Goal: Task Accomplishment & Management: Manage account settings

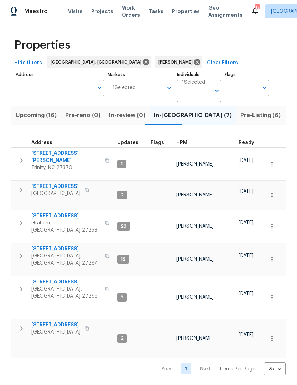
click at [22, 119] on span "Upcoming (16)" at bounding box center [36, 116] width 41 height 10
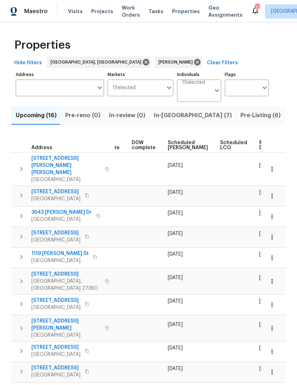
scroll to position [0, 179]
click at [259, 146] on span "Ready Date" at bounding box center [267, 145] width 16 height 10
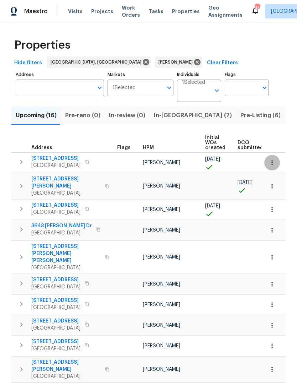
click at [272, 166] on icon "button" at bounding box center [271, 162] width 7 height 7
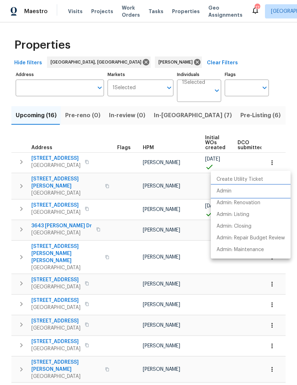
click at [231, 191] on p "Admin" at bounding box center [223, 191] width 15 height 7
click at [257, 161] on div at bounding box center [148, 192] width 297 height 385
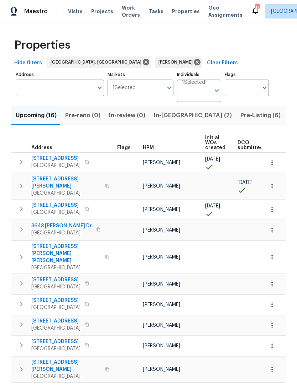
click at [273, 183] on icon "button" at bounding box center [271, 186] width 7 height 7
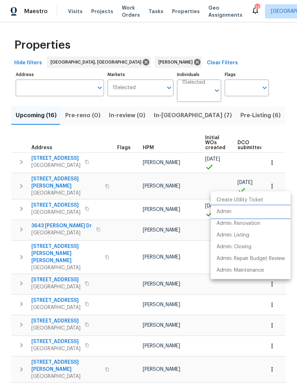
click at [228, 213] on p "Admin" at bounding box center [223, 211] width 15 height 7
click at [65, 180] on div at bounding box center [148, 192] width 297 height 385
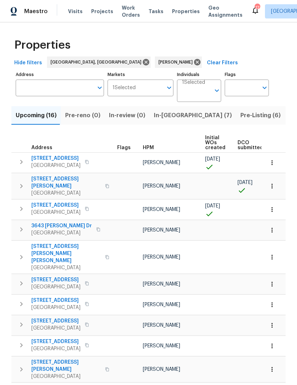
click at [68, 182] on span "[STREET_ADDRESS][PERSON_NAME]" at bounding box center [65, 183] width 69 height 14
click at [39, 202] on span "[STREET_ADDRESS]" at bounding box center [55, 205] width 49 height 7
click at [270, 206] on icon "button" at bounding box center [271, 209] width 7 height 7
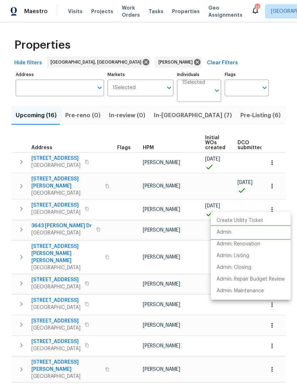
click at [227, 233] on p "Admin" at bounding box center [223, 232] width 15 height 7
click at [266, 185] on div at bounding box center [148, 192] width 297 height 385
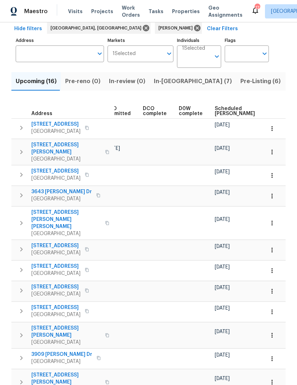
scroll to position [0, 133]
click at [263, 282] on td at bounding box center [282, 292] width 39 height 20
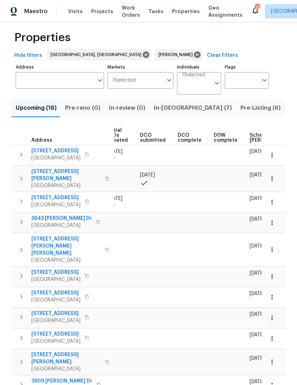
scroll to position [0, 100]
click at [273, 246] on icon "button" at bounding box center [271, 249] width 7 height 7
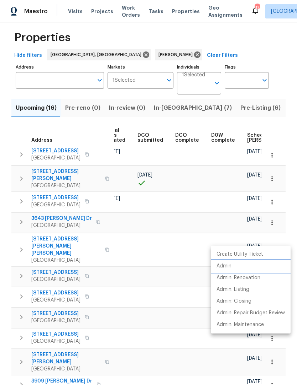
click at [228, 267] on p "Admin" at bounding box center [223, 266] width 15 height 7
click at [210, 228] on div at bounding box center [148, 192] width 297 height 385
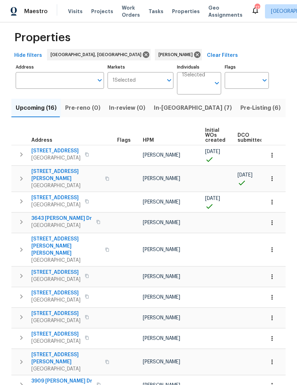
scroll to position [0, 0]
click at [55, 236] on span "[STREET_ADDRESS][PERSON_NAME][PERSON_NAME]" at bounding box center [65, 246] width 69 height 21
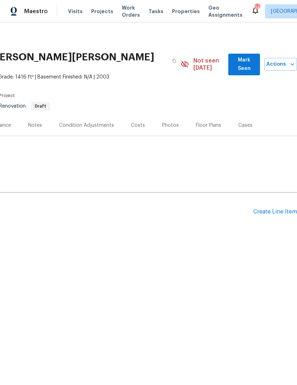
scroll to position [0, 105]
click at [266, 209] on div "Create Line Item" at bounding box center [275, 212] width 44 height 7
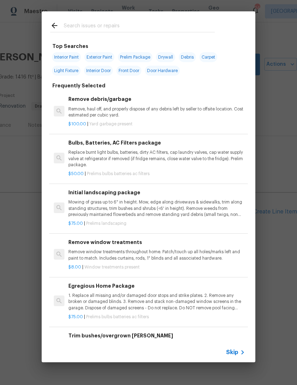
click at [75, 29] on input "text" at bounding box center [139, 26] width 151 height 11
type input "Front"
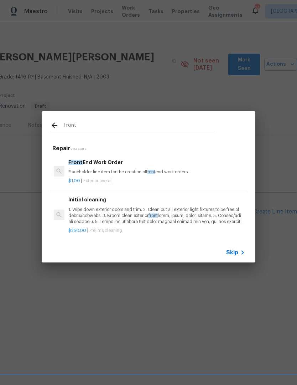
click at [110, 167] on div "Front End Work Order Placeholder line item for the creation of front end work o…" at bounding box center [156, 167] width 176 height 17
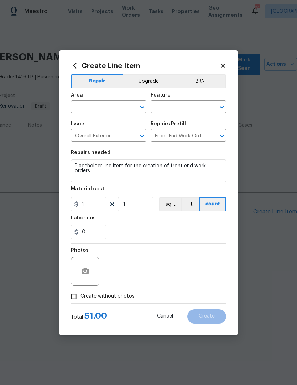
click at [86, 107] on input "text" at bounding box center [98, 107] width 55 height 11
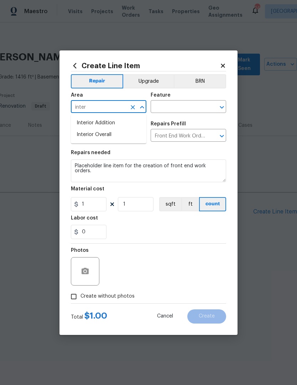
click at [98, 137] on li "Interior Overall" at bounding box center [108, 135] width 75 height 12
type input "Interior Overall"
click at [185, 106] on input "text" at bounding box center [177, 107] width 55 height 11
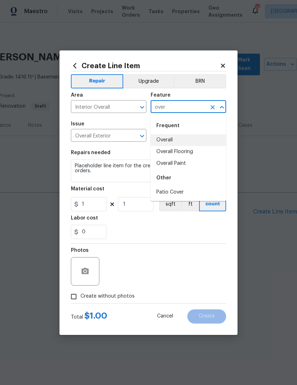
click at [168, 138] on li "Overall" at bounding box center [187, 140] width 75 height 12
type input "Overall"
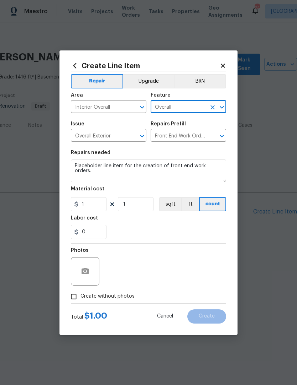
click at [75, 302] on input "Create without photos" at bounding box center [74, 297] width 14 height 14
checkbox input "true"
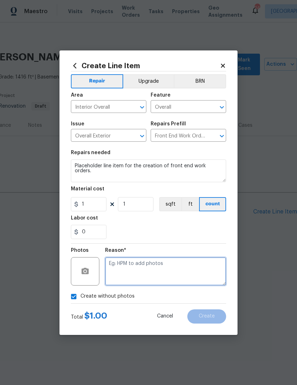
click at [127, 272] on textarea at bounding box center [165, 271] width 121 height 28
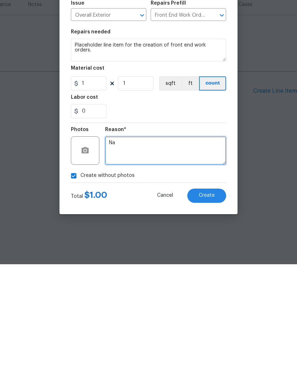
scroll to position [0, 0]
type textarea "Na"
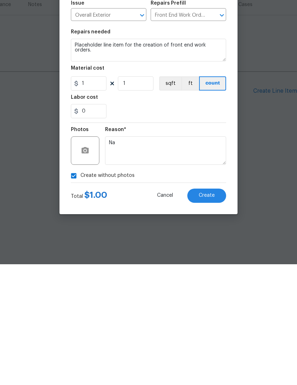
click at [208, 310] on button "Create" at bounding box center [206, 317] width 39 height 14
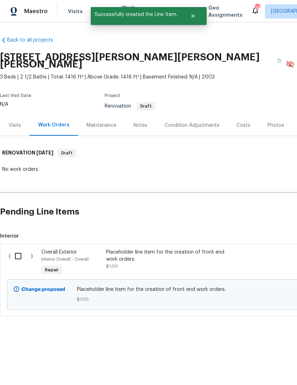
click at [17, 251] on input "checkbox" at bounding box center [21, 256] width 20 height 15
checkbox input "true"
click at [261, 368] on span "Create Work Order" at bounding box center [255, 367] width 47 height 9
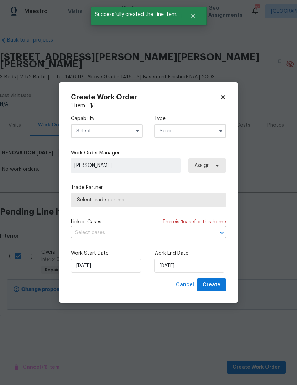
click at [105, 128] on input "text" at bounding box center [107, 131] width 72 height 14
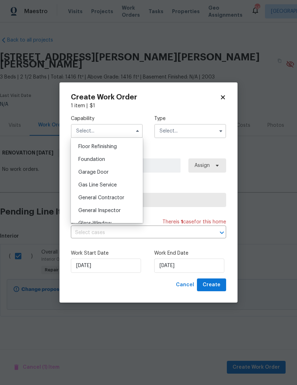
scroll to position [291, 0]
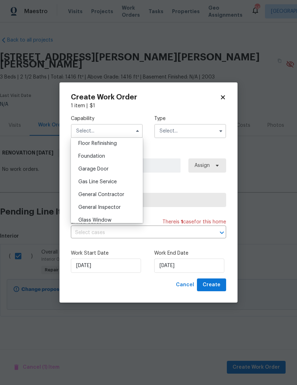
click at [101, 195] on span "General Contractor" at bounding box center [101, 194] width 46 height 5
type input "General Contractor"
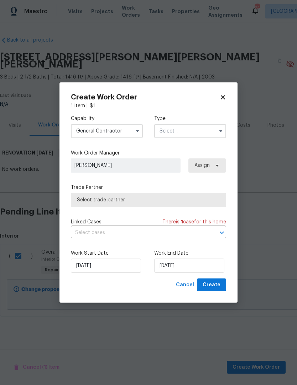
click at [178, 132] on input "text" at bounding box center [190, 131] width 72 height 14
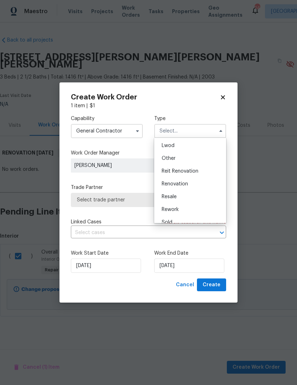
scroll to position [78, 0]
click at [180, 183] on span "Renovation" at bounding box center [174, 183] width 26 height 5
type input "Renovation"
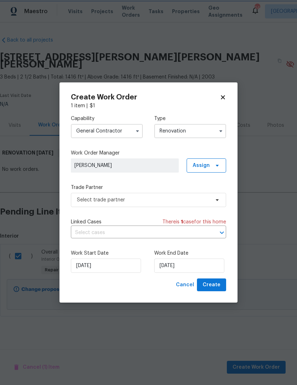
scroll to position [0, 0]
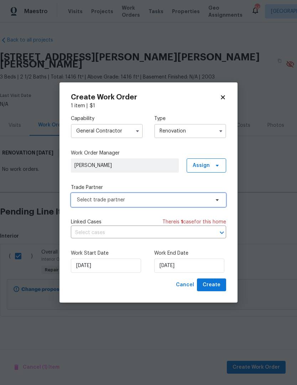
click at [115, 201] on span "Select trade partner" at bounding box center [143, 200] width 133 height 7
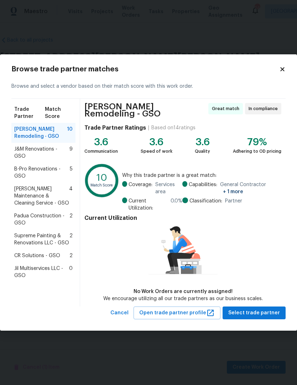
click at [30, 252] on span "CR Solutions - GSO" at bounding box center [37, 255] width 46 height 7
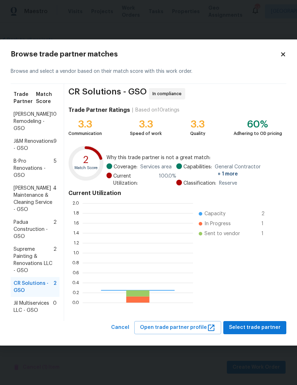
scroll to position [100, 110]
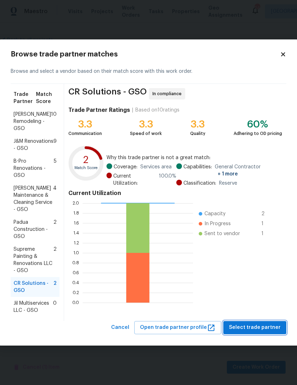
click at [265, 332] on span "Select trade partner" at bounding box center [255, 328] width 52 height 9
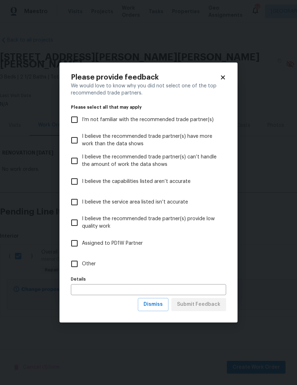
click at [72, 266] on input "Other" at bounding box center [74, 264] width 15 height 15
checkbox input "true"
click at [209, 308] on span "Submit Feedback" at bounding box center [198, 304] width 43 height 9
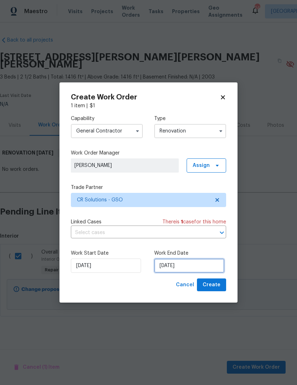
click at [191, 268] on input "10/1/2025" at bounding box center [189, 266] width 70 height 14
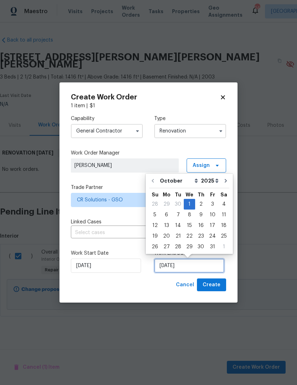
scroll to position [0, 0]
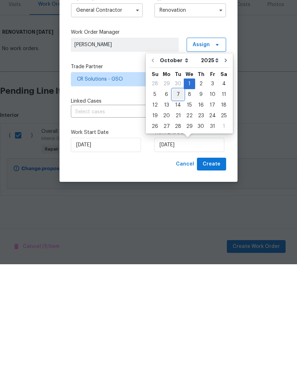
click at [178, 210] on div "7" at bounding box center [177, 215] width 11 height 10
type input "10/7/2025"
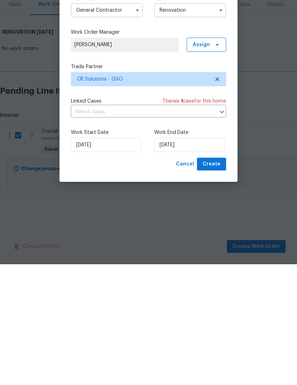
scroll to position [0, 0]
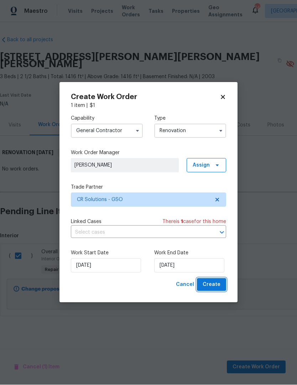
click at [212, 288] on span "Create" at bounding box center [211, 285] width 18 height 9
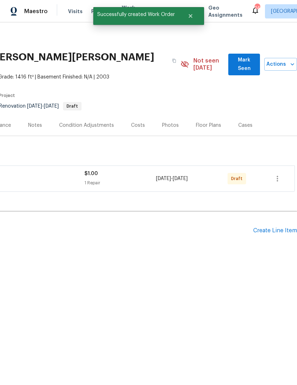
scroll to position [0, 105]
click at [234, 63] on span "Mark Seen" at bounding box center [244, 64] width 20 height 17
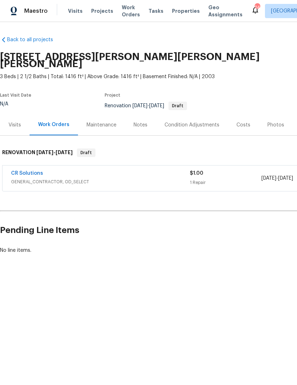
scroll to position [0, 0]
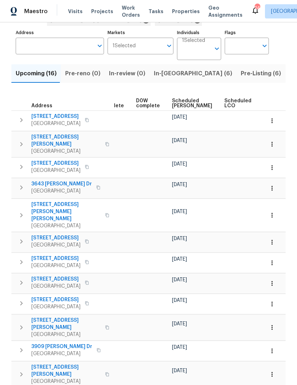
scroll to position [0, 175]
click at [274, 239] on icon "button" at bounding box center [271, 242] width 7 height 7
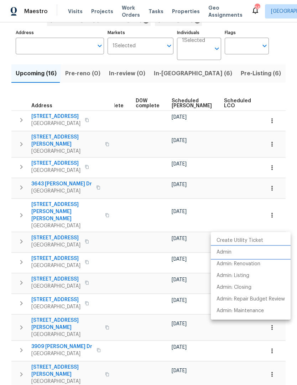
click at [226, 256] on li "Admin" at bounding box center [250, 253] width 80 height 12
click at [201, 246] on div at bounding box center [148, 192] width 297 height 385
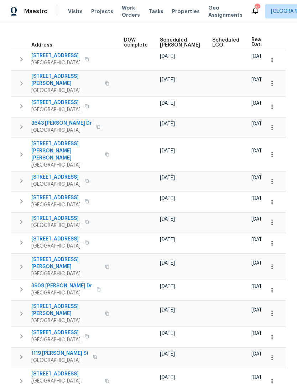
scroll to position [0, 187]
click at [268, 199] on icon "button" at bounding box center [271, 202] width 7 height 7
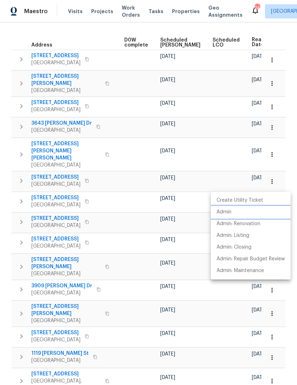
click at [234, 213] on li "Admin" at bounding box center [250, 213] width 80 height 12
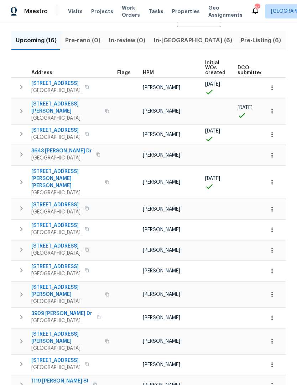
scroll to position [77, 0]
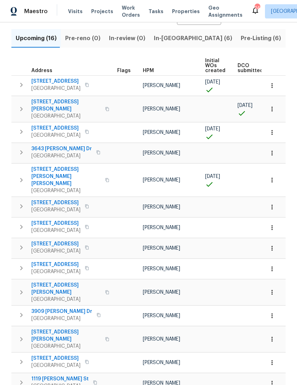
click at [66, 220] on span "[STREET_ADDRESS]" at bounding box center [55, 223] width 49 height 7
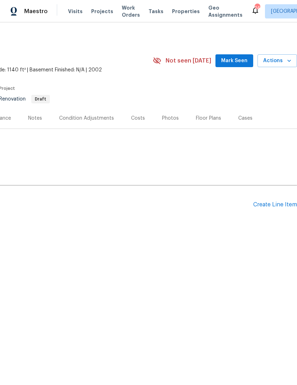
scroll to position [0, 105]
click at [272, 204] on div "Create Line Item" at bounding box center [275, 205] width 44 height 7
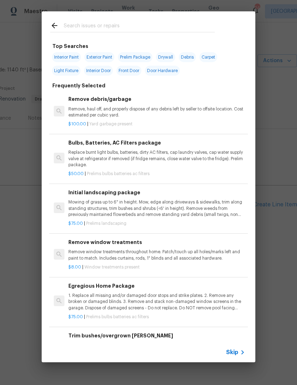
click at [82, 28] on input "text" at bounding box center [139, 26] width 151 height 11
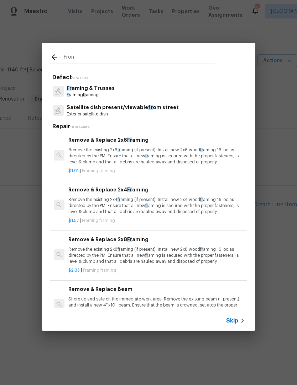
type input "Front"
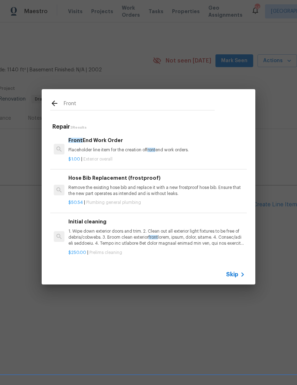
click at [109, 144] on h6 "Front End Work Order" at bounding box center [156, 141] width 176 height 8
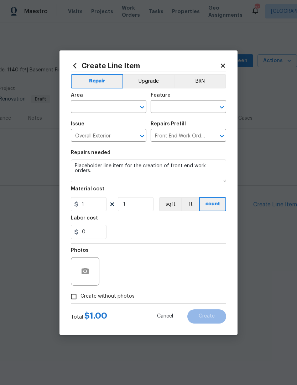
click at [91, 101] on div "Area" at bounding box center [108, 97] width 75 height 9
click at [86, 109] on input "text" at bounding box center [98, 107] width 55 height 11
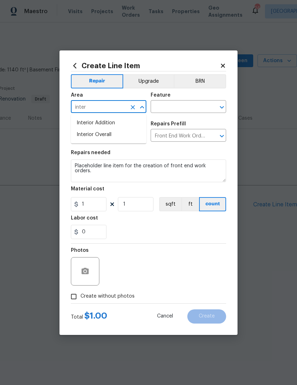
click at [106, 134] on li "Interior Overall" at bounding box center [108, 135] width 75 height 12
type input "Interior Overall"
click at [171, 103] on input "text" at bounding box center [177, 107] width 55 height 11
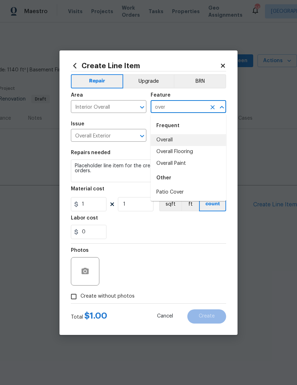
click at [170, 142] on li "Overall" at bounding box center [187, 140] width 75 height 12
type input "Overall"
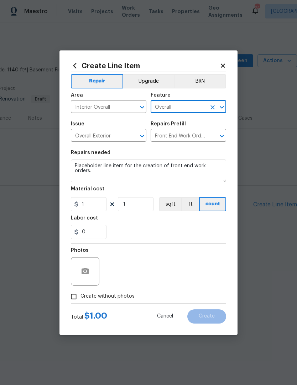
click at [75, 303] on input "Create without photos" at bounding box center [74, 297] width 14 height 14
checkbox input "true"
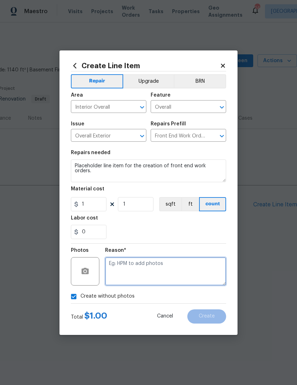
click at [127, 274] on textarea at bounding box center [165, 271] width 121 height 28
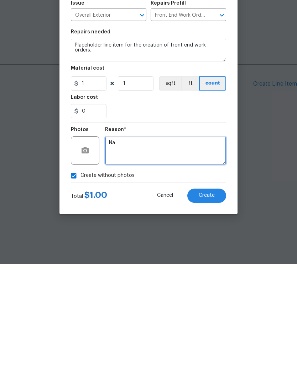
scroll to position [0, 0]
type textarea "Na"
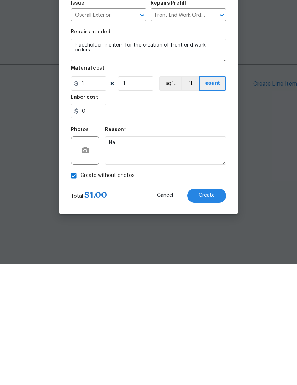
click at [202, 314] on span "Create" at bounding box center [206, 316] width 16 height 5
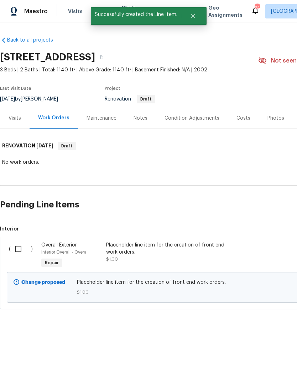
click at [18, 250] on input "checkbox" at bounding box center [21, 249] width 20 height 15
checkbox input "true"
click at [257, 368] on span "Create Work Order" at bounding box center [255, 367] width 47 height 9
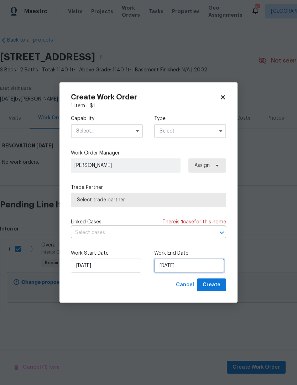
click at [194, 270] on input "10/2/2025" at bounding box center [189, 266] width 70 height 14
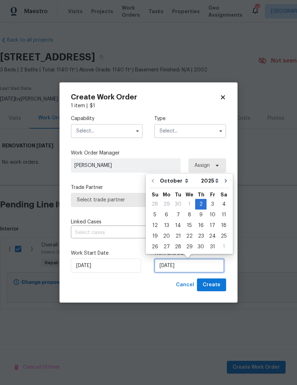
scroll to position [0, 0]
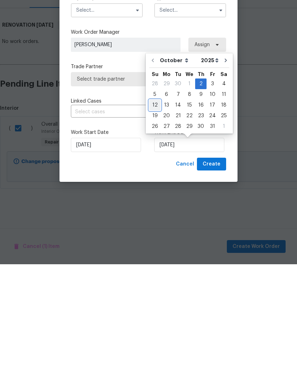
click at [154, 221] on div "12" at bounding box center [154, 226] width 11 height 10
type input "10/12/2025"
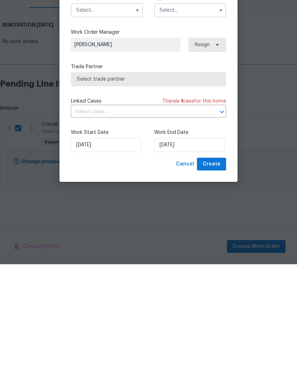
scroll to position [0, 0]
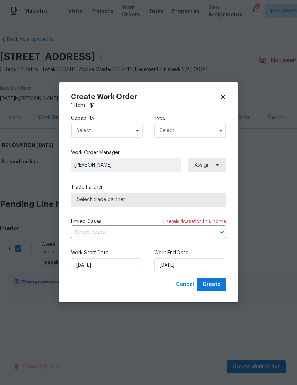
click at [114, 130] on input "text" at bounding box center [107, 131] width 72 height 14
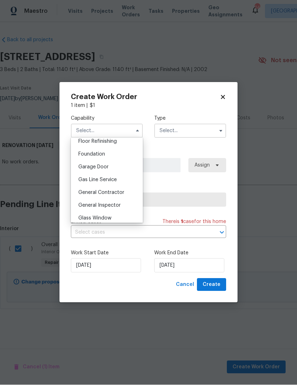
scroll to position [294, 0]
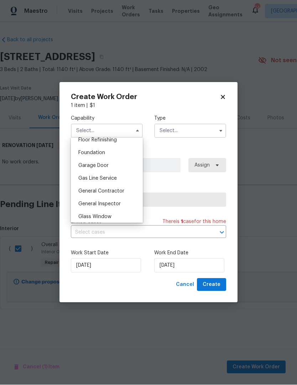
click at [112, 193] on span "General Contractor" at bounding box center [101, 191] width 46 height 5
type input "General Contractor"
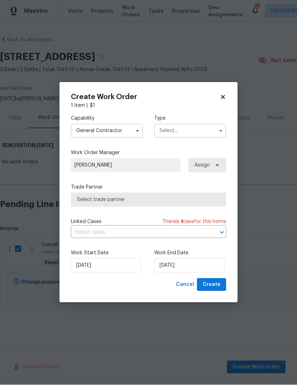
click at [183, 132] on input "text" at bounding box center [190, 131] width 72 height 14
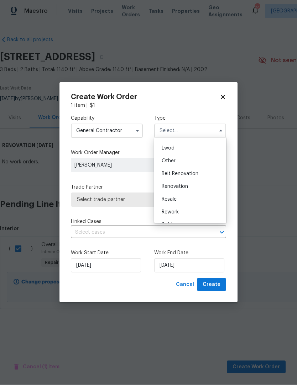
scroll to position [75, 0]
click at [176, 186] on span "Renovation" at bounding box center [174, 185] width 26 height 5
type input "Renovation"
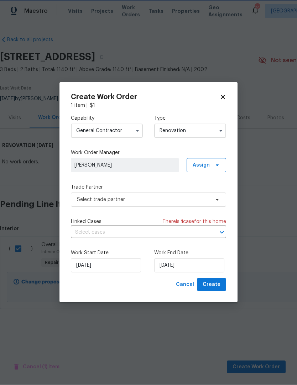
scroll to position [0, 0]
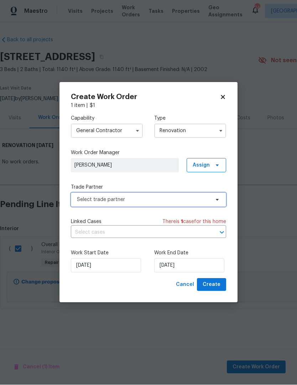
click at [129, 201] on span "Select trade partner" at bounding box center [143, 200] width 133 height 7
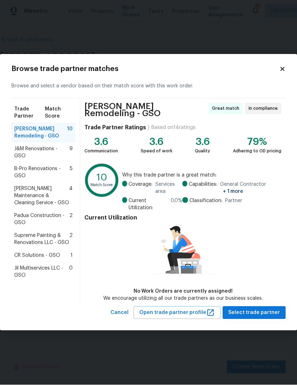
click at [42, 153] on span "J&M Renovations - GSO" at bounding box center [41, 153] width 55 height 14
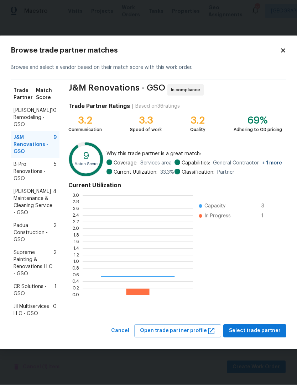
scroll to position [100, 110]
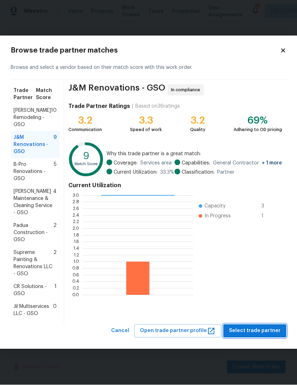
click at [262, 333] on span "Select trade partner" at bounding box center [255, 331] width 52 height 9
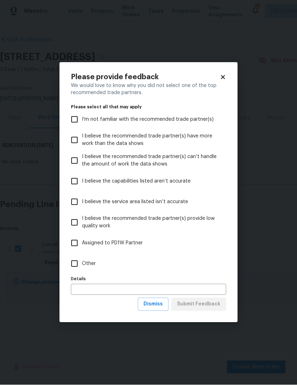
click at [75, 271] on input "Other" at bounding box center [74, 264] width 15 height 15
checkbox input "true"
click at [106, 291] on input "text" at bounding box center [148, 289] width 155 height 11
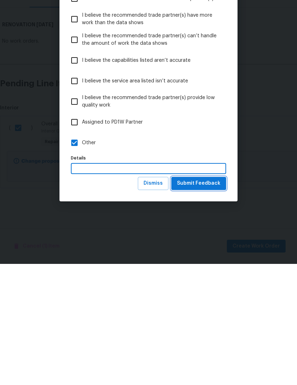
click at [198, 300] on span "Submit Feedback" at bounding box center [198, 304] width 43 height 9
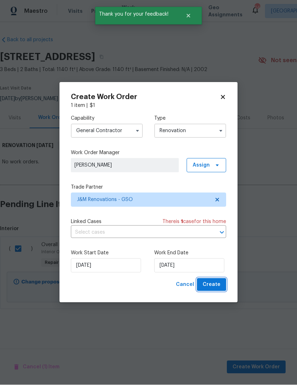
click at [214, 288] on span "Create" at bounding box center [211, 285] width 18 height 9
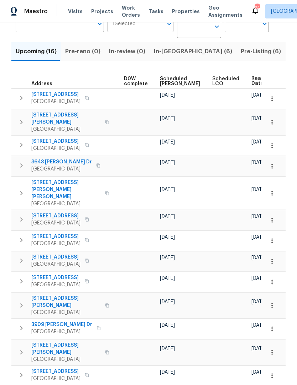
scroll to position [0, 187]
click at [273, 258] on icon "button" at bounding box center [271, 261] width 7 height 7
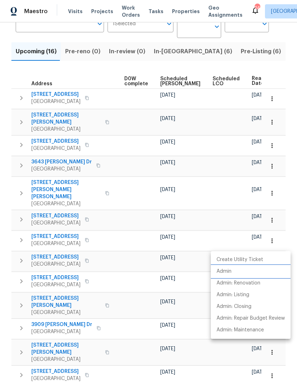
click at [226, 271] on p "Admin" at bounding box center [223, 271] width 15 height 7
click at [201, 264] on div at bounding box center [148, 192] width 297 height 385
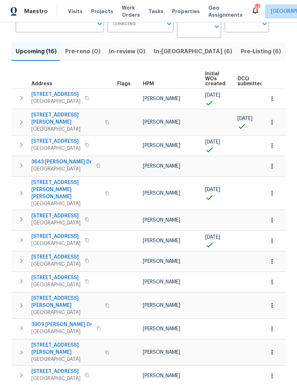
scroll to position [0, 0]
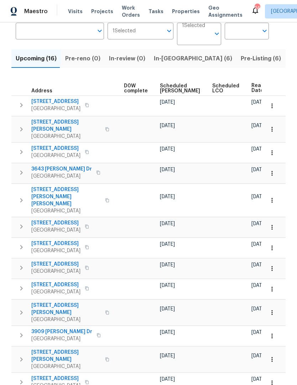
scroll to position [0, 187]
click at [272, 286] on icon "button" at bounding box center [271, 289] width 7 height 7
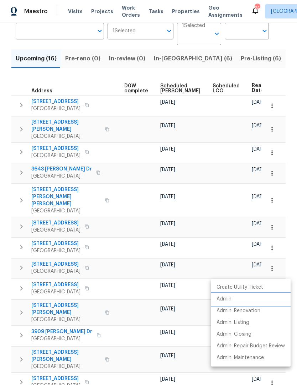
click at [229, 298] on p "Admin" at bounding box center [223, 299] width 15 height 7
click at [201, 290] on div at bounding box center [148, 192] width 297 height 385
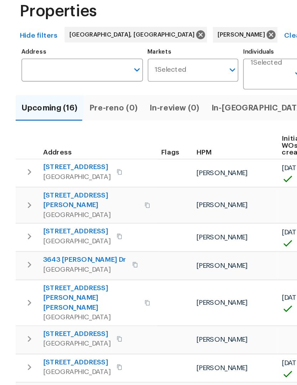
scroll to position [23, 0]
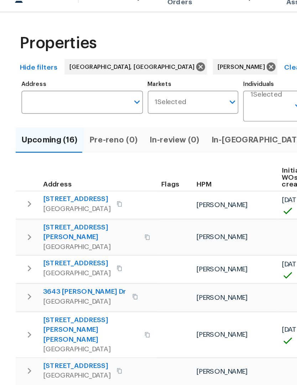
click at [162, 111] on span "In-[GEOGRAPHIC_DATA] (6)" at bounding box center [193, 116] width 78 height 10
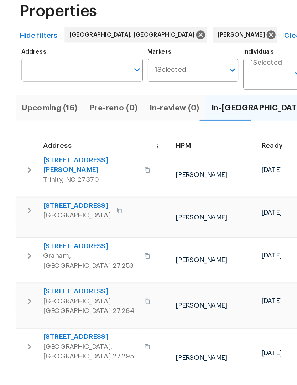
scroll to position [2, 49]
click at [240, 111] on span "Pre-Listing (6)" at bounding box center [260, 116] width 40 height 10
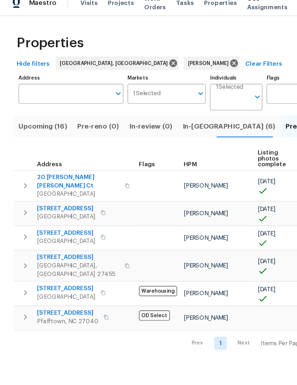
click at [165, 112] on span "In-[GEOGRAPHIC_DATA] (6)" at bounding box center [193, 116] width 78 height 10
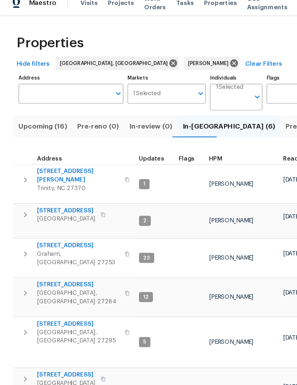
click at [43, 111] on span "Upcoming (16)" at bounding box center [36, 116] width 41 height 10
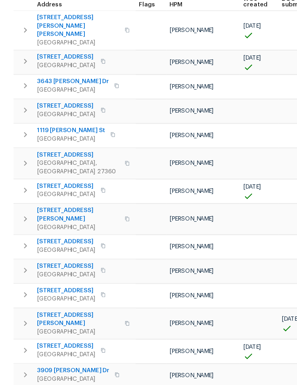
click at [23, 353] on icon "button" at bounding box center [21, 357] width 9 height 9
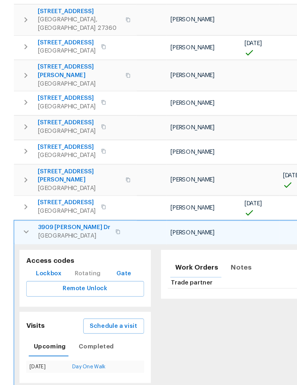
scroll to position [224, 0]
click at [194, 262] on span "Notes" at bounding box center [202, 267] width 17 height 10
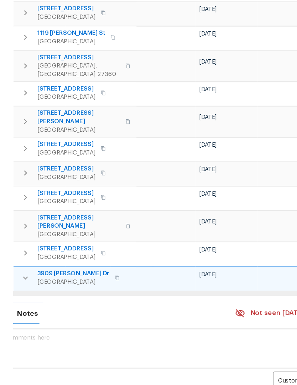
scroll to position [0, 180]
click at [192, 287] on div "Work Orders Notes Not seen [DATE] Mark Seen Customer CONTACT ​ Add Customer [PE…" at bounding box center [130, 378] width 357 height 182
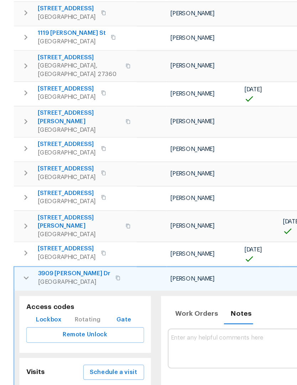
scroll to position [0, 0]
click at [196, 301] on span "Notes" at bounding box center [202, 306] width 17 height 10
click at [23, 271] on icon "button" at bounding box center [22, 275] width 9 height 9
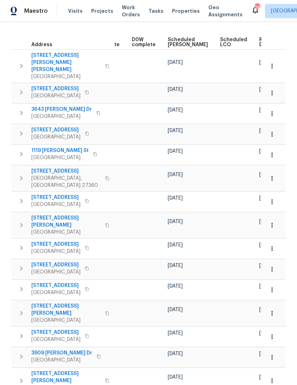
scroll to position [0, 179]
click at [270, 354] on icon "button" at bounding box center [271, 357] width 7 height 7
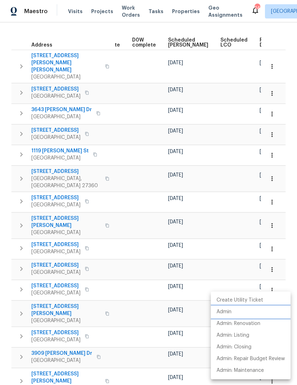
click at [226, 312] on p "Admin" at bounding box center [223, 312] width 15 height 7
